Goal: Task Accomplishment & Management: Use online tool/utility

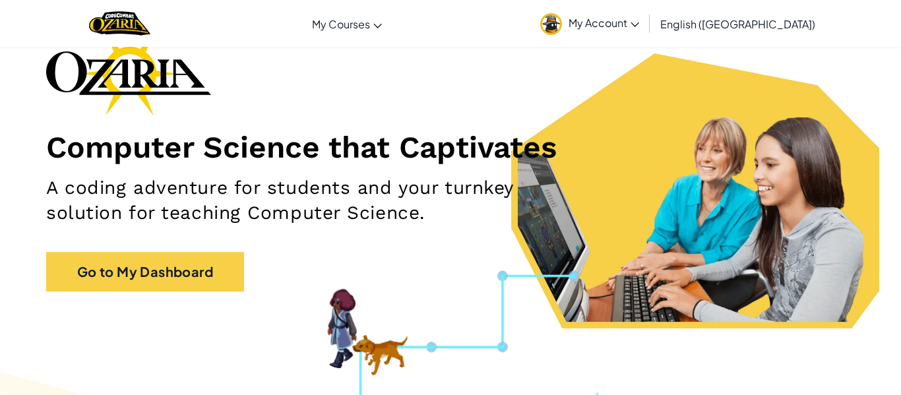
scroll to position [87, 0]
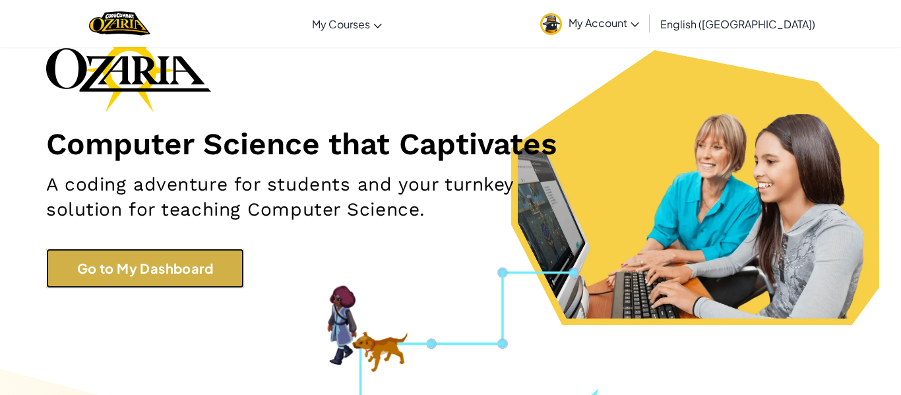
click at [74, 253] on link "Go to My Dashboard" at bounding box center [145, 269] width 198 height 40
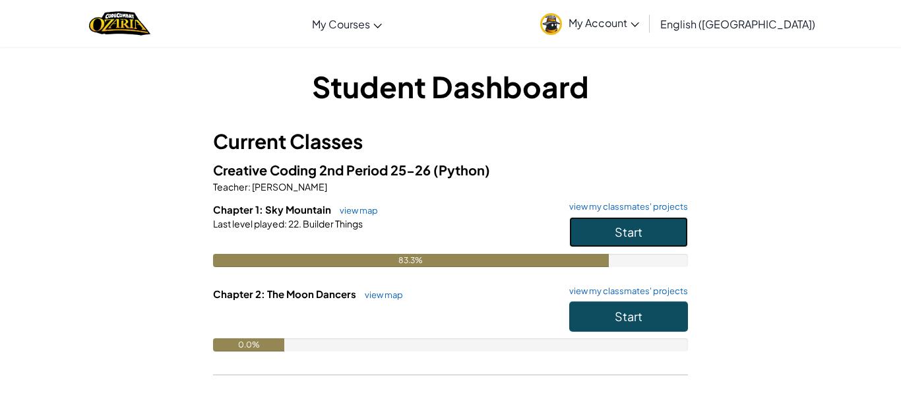
click at [625, 237] on span "Start" at bounding box center [629, 231] width 28 height 15
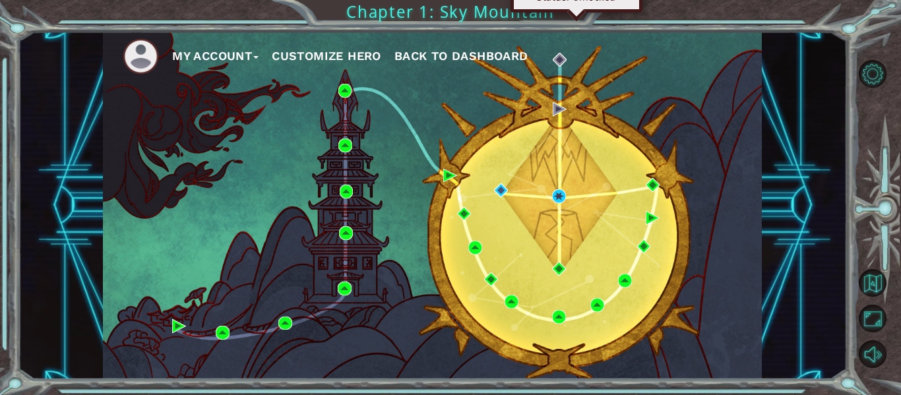
click at [566, 197] on div "My Account Customize Hero Back to Dashboard" at bounding box center [432, 206] width 659 height 348
click at [560, 197] on img at bounding box center [559, 196] width 14 height 14
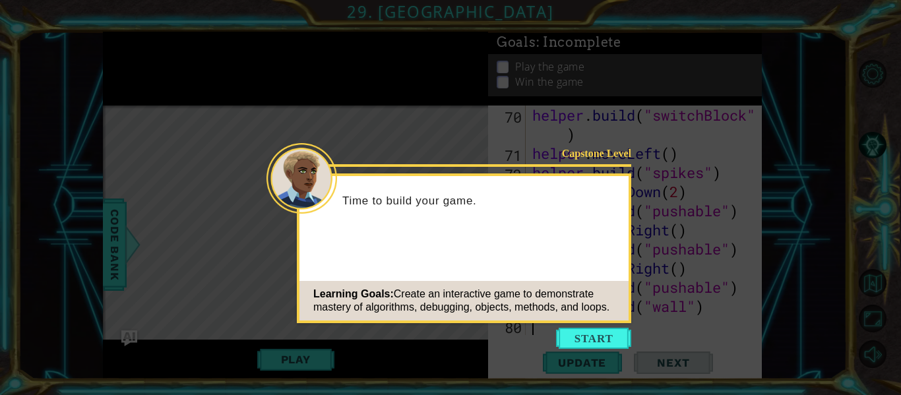
scroll to position [1378, 0]
click at [596, 334] on button "Start" at bounding box center [593, 338] width 75 height 21
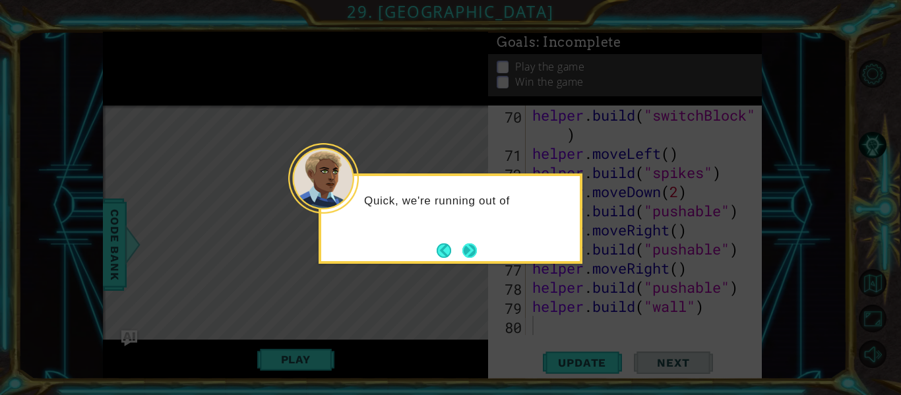
click at [467, 252] on button "Next" at bounding box center [469, 250] width 24 height 24
click at [468, 248] on button "Next" at bounding box center [469, 250] width 15 height 15
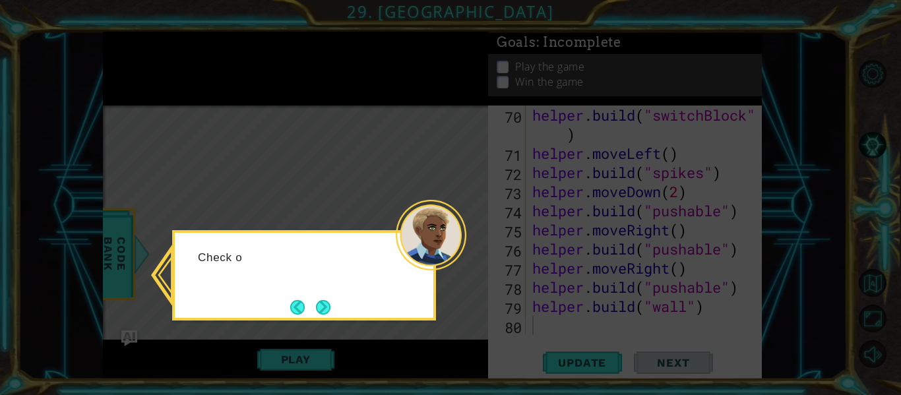
click at [468, 252] on icon at bounding box center [450, 197] width 901 height 395
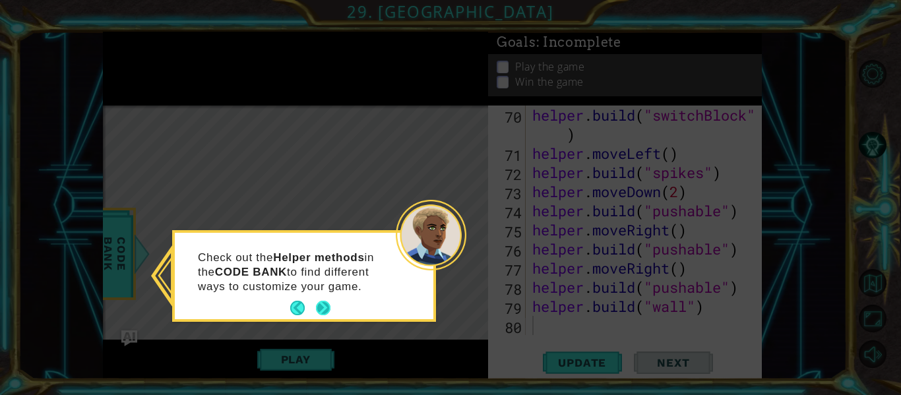
click at [317, 309] on button "Next" at bounding box center [322, 308] width 15 height 15
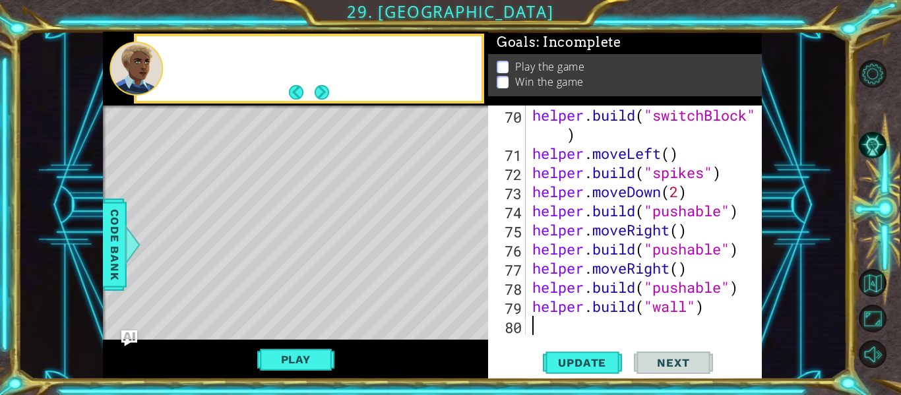
click at [317, 309] on div "Level Map" at bounding box center [408, 300] width 610 height 389
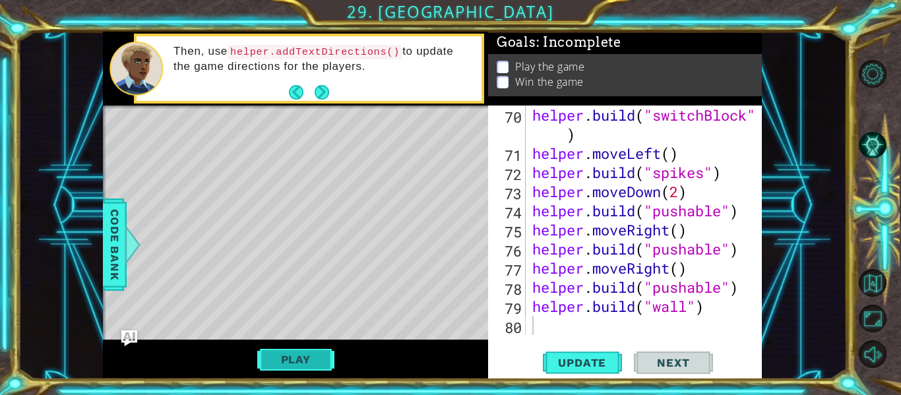
click at [301, 356] on button "Play" at bounding box center [295, 359] width 77 height 25
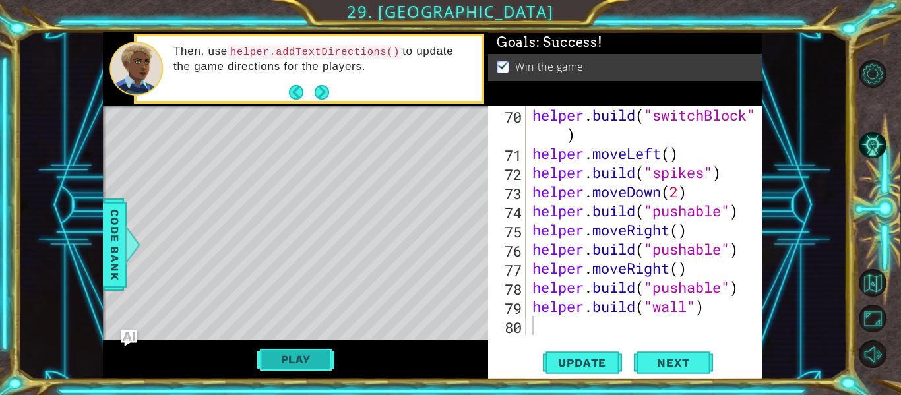
click at [293, 367] on button "Play" at bounding box center [295, 359] width 77 height 25
click at [290, 368] on button "Play" at bounding box center [295, 359] width 77 height 25
